Goal: Task Accomplishment & Management: Manage account settings

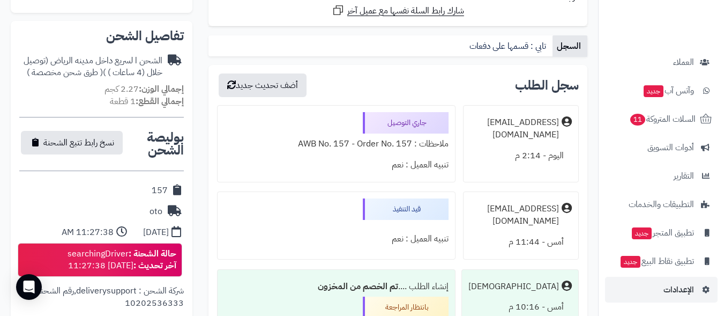
scroll to position [322, 0]
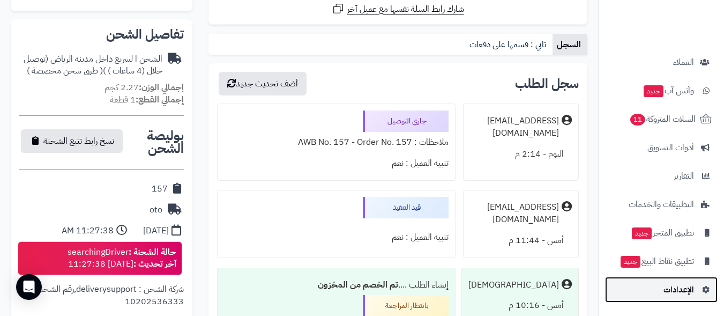
click at [663, 287] on link "الإعدادات" at bounding box center [661, 290] width 113 height 26
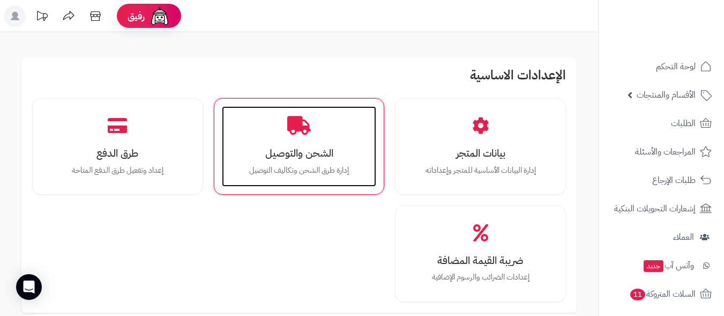
click at [284, 165] on p "إدارة طرق الشحن وتكاليف التوصيل" at bounding box center [299, 171] width 133 height 12
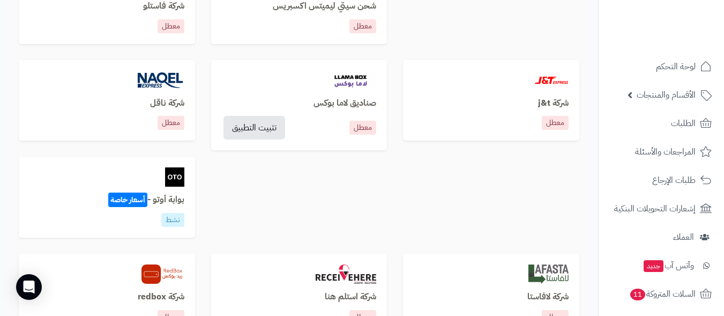
scroll to position [536, 0]
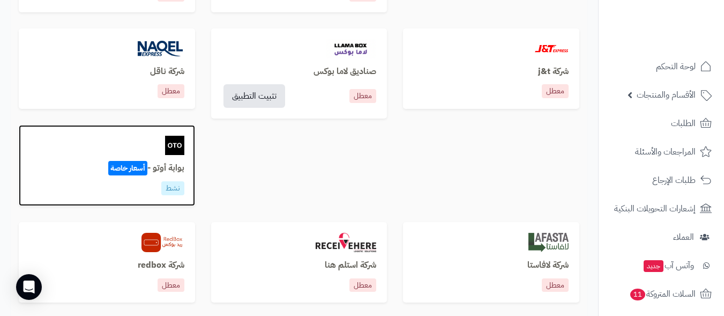
click at [99, 184] on div "نشط" at bounding box center [106, 188] width 155 height 14
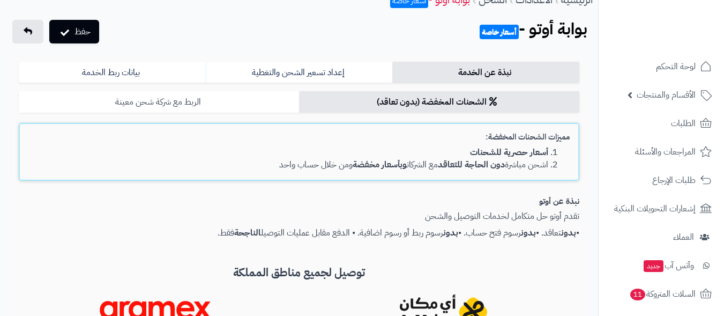
scroll to position [54, 0]
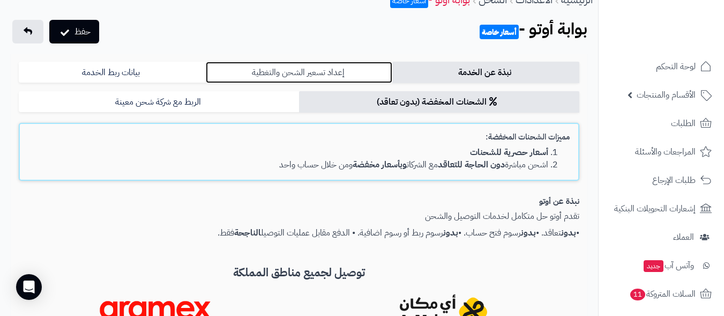
click at [300, 73] on link "إعداد تسعير الشحن والتغطية" at bounding box center [299, 72] width 187 height 21
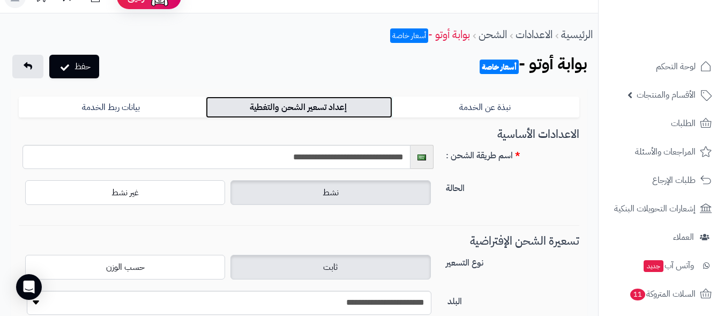
scroll to position [0, 0]
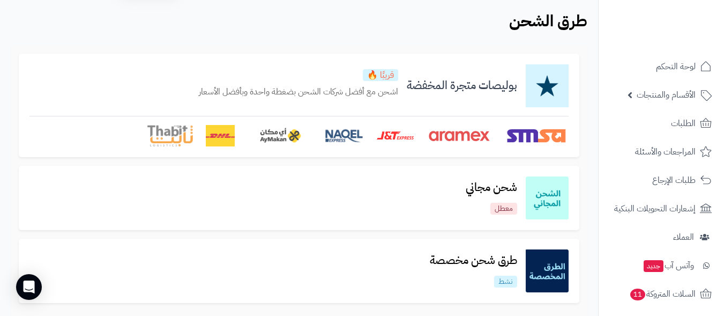
scroll to position [54, 0]
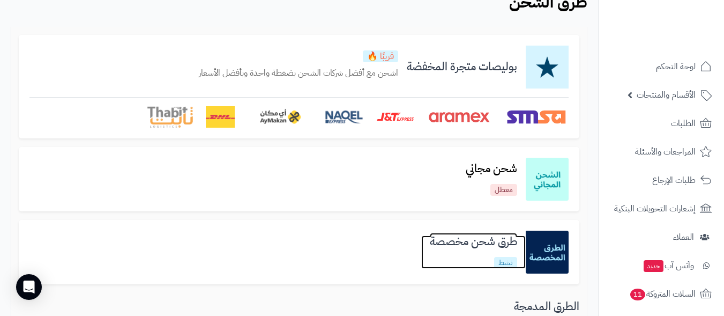
click at [457, 240] on h3 "طرق شحن مخصصة" at bounding box center [473, 241] width 105 height 12
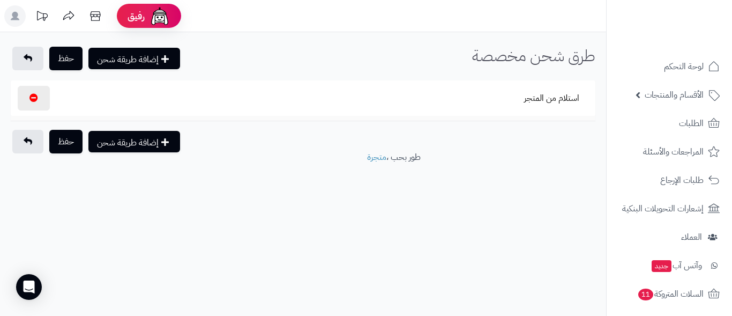
click at [521, 59] on h1 "طرق شحن مخصصة" at bounding box center [533, 56] width 123 height 18
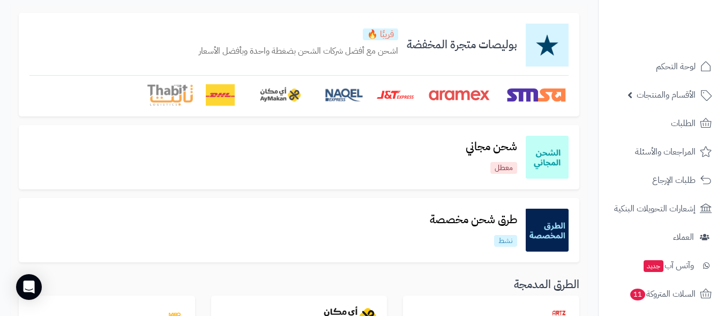
scroll to position [74, 0]
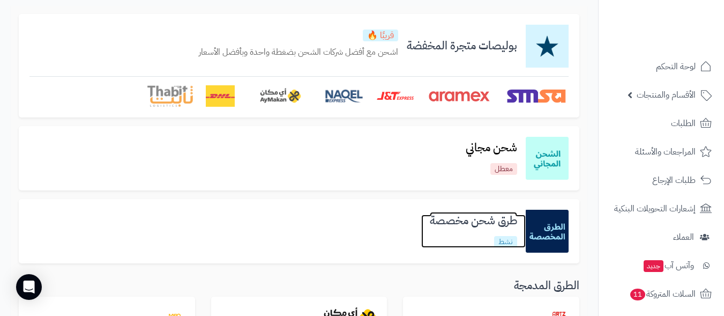
click at [450, 223] on h3 "طرق شحن مخصصة" at bounding box center [473, 220] width 105 height 12
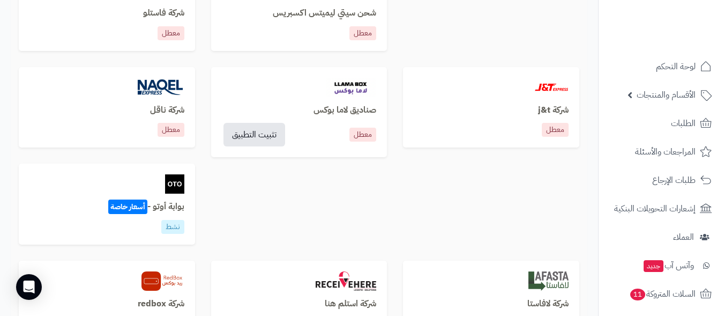
scroll to position [610, 0]
